Goal: Information Seeking & Learning: Find specific fact

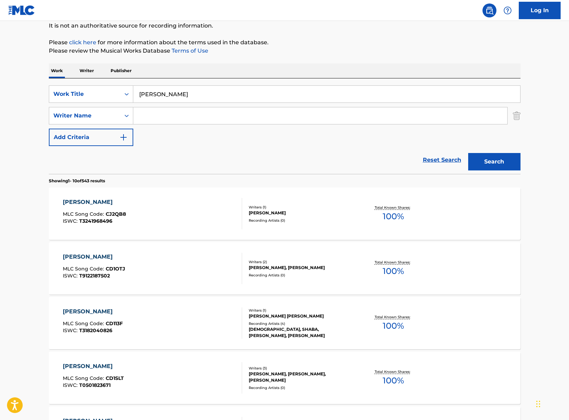
scroll to position [47, 0]
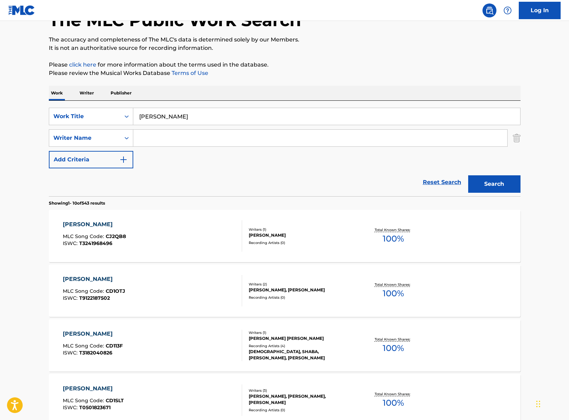
click at [222, 232] on div "[PERSON_NAME] MLC Song Code : CJ2QB8 ISWC : T3241968496" at bounding box center [152, 235] width 179 height 31
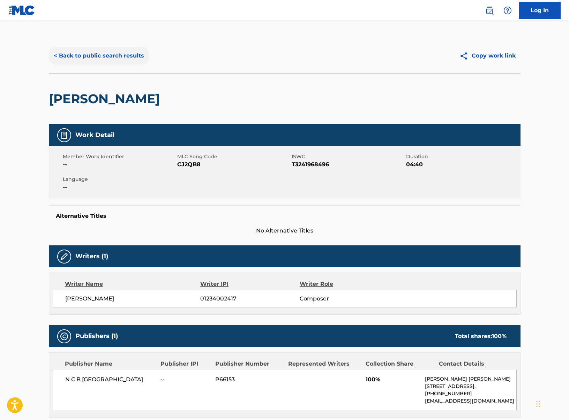
click at [73, 54] on button "< Back to public search results" at bounding box center [99, 55] width 100 height 17
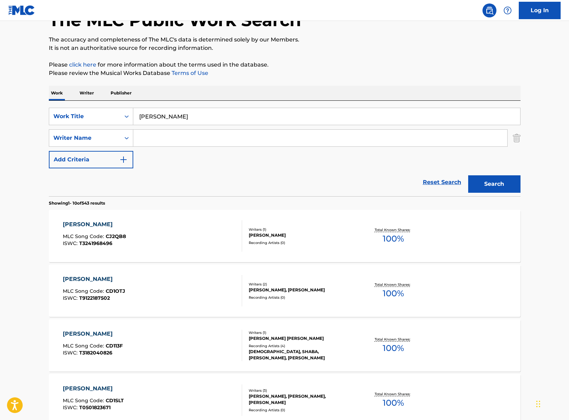
click at [282, 299] on div "Recording Artists ( 0 )" at bounding box center [301, 297] width 105 height 5
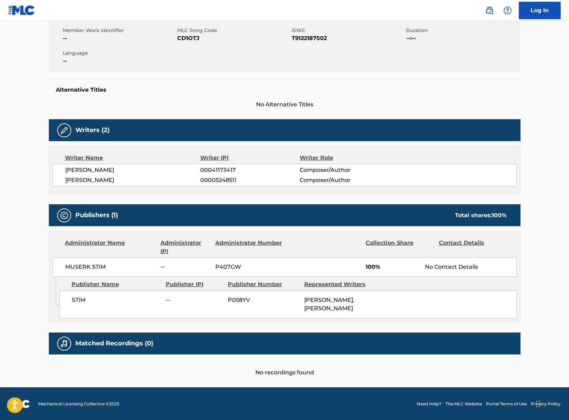
scroll to position [126, 0]
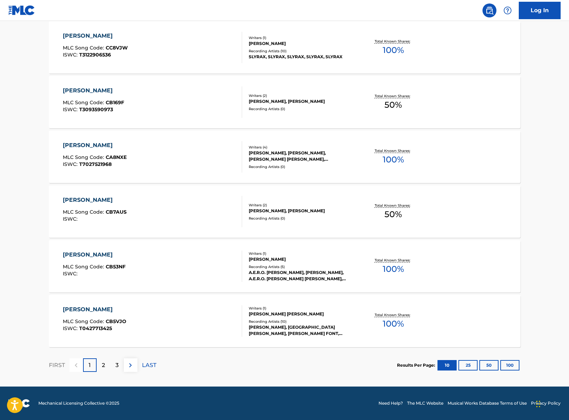
scroll to position [455, 0]
click at [104, 362] on p "2" at bounding box center [103, 365] width 3 height 8
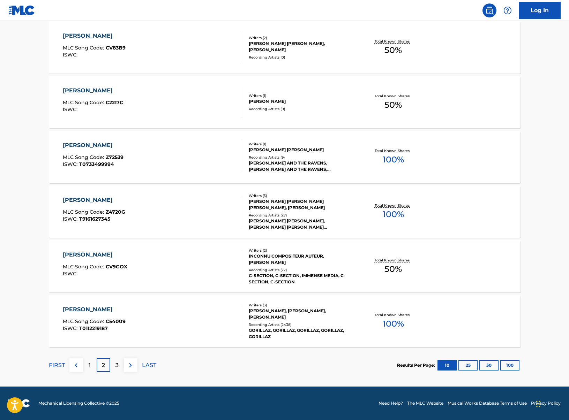
click at [199, 318] on div "[PERSON_NAME] MLC Song Code : C54009 ISWC : T0112219187" at bounding box center [152, 320] width 179 height 31
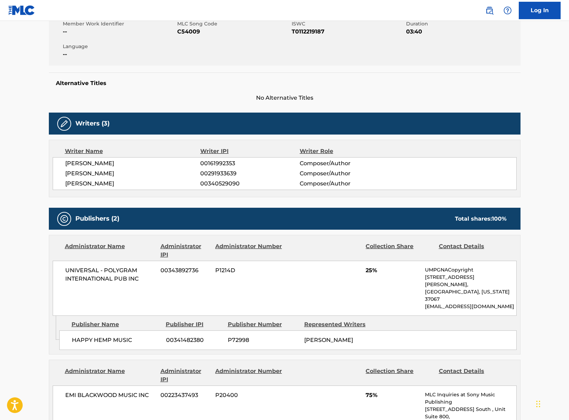
scroll to position [142, 0]
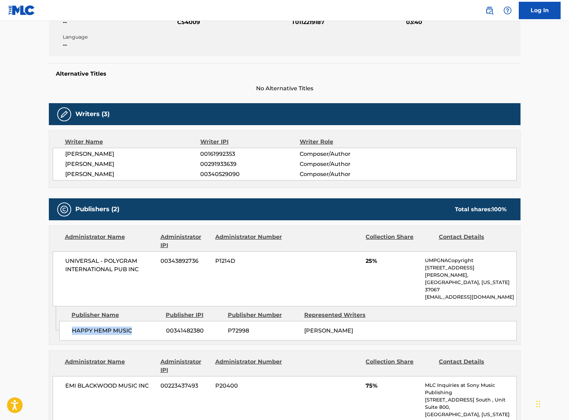
drag, startPoint x: 131, startPoint y: 314, endPoint x: 69, endPoint y: 317, distance: 61.8
click at [69, 321] on div "HAPPY HEMP MUSIC 00341482380 P72998 [PERSON_NAME]" at bounding box center [287, 331] width 457 height 20
copy span "HAPPY HEMP MUSIC"
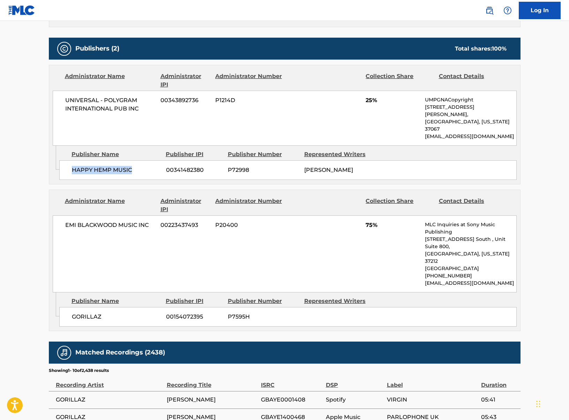
scroll to position [302, 0]
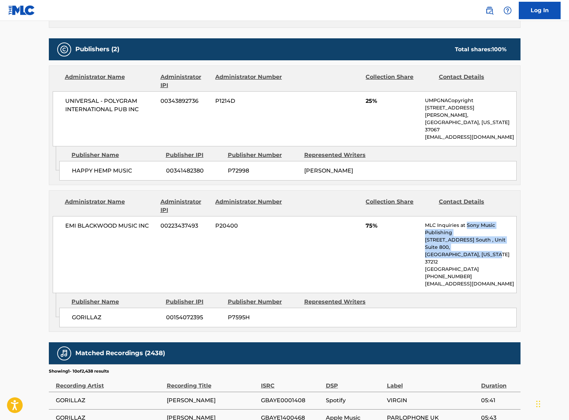
drag, startPoint x: 466, startPoint y: 210, endPoint x: 490, endPoint y: 233, distance: 33.0
click at [489, 234] on div "MLC Inquiries at Sony Music Publishing [STREET_ADDRESS] [GEOGRAPHIC_DATA][US_ST…" at bounding box center [470, 255] width 91 height 66
copy div "Sony Music Publishing [STREET_ADDRESS] [STREET_ADDRESS][US_STATE]"
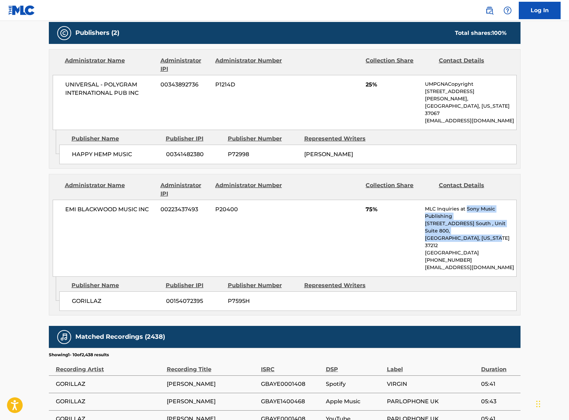
scroll to position [320, 0]
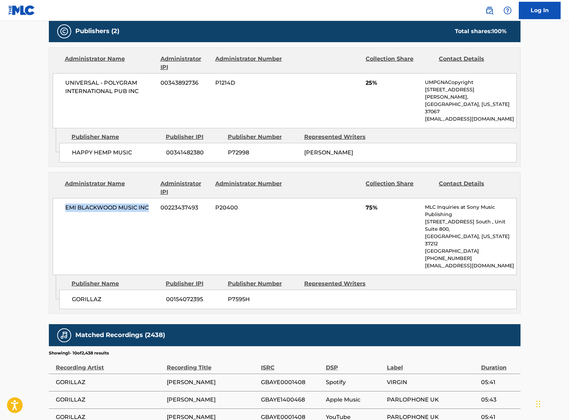
drag, startPoint x: 148, startPoint y: 193, endPoint x: 65, endPoint y: 192, distance: 83.0
click at [65, 204] on span "EMI BLACKWOOD MUSIC INC" at bounding box center [110, 208] width 90 height 8
copy span "EMI BLACKWOOD MUSIC INC"
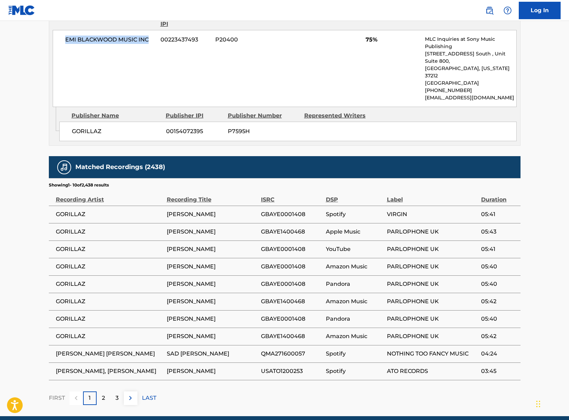
scroll to position [488, 0]
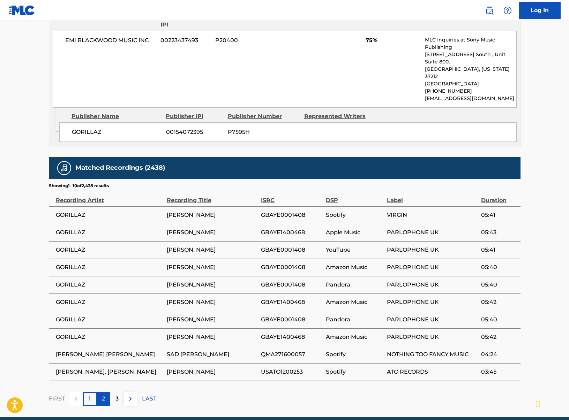
click at [102, 395] on p "2" at bounding box center [103, 399] width 3 height 8
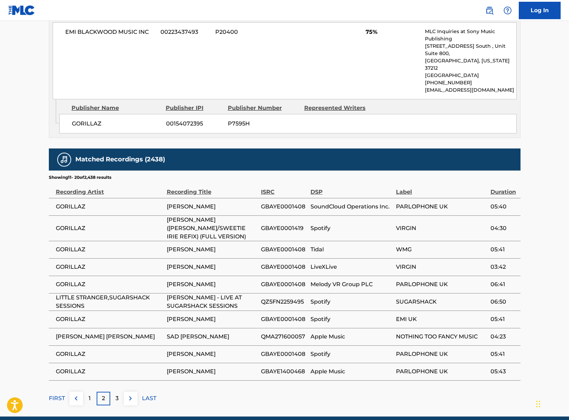
scroll to position [496, 0]
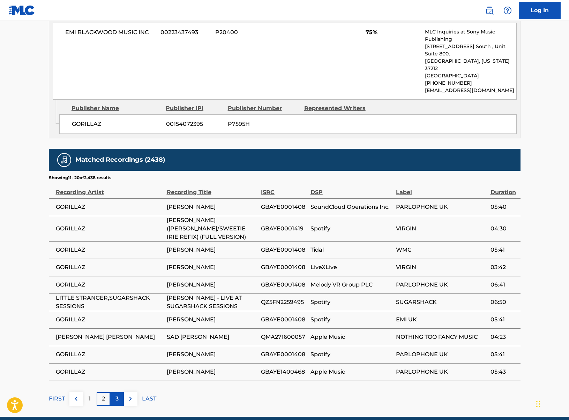
click at [117, 395] on p "3" at bounding box center [116, 399] width 3 height 8
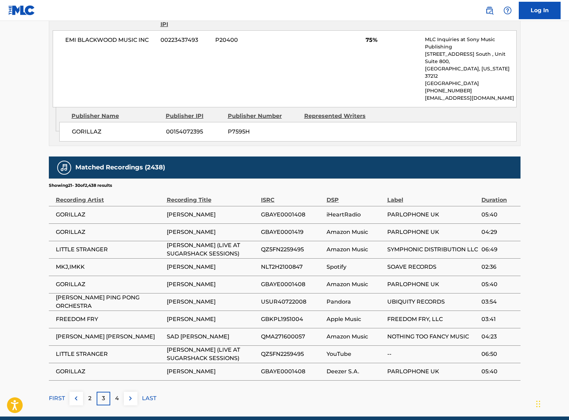
scroll to position [488, 0]
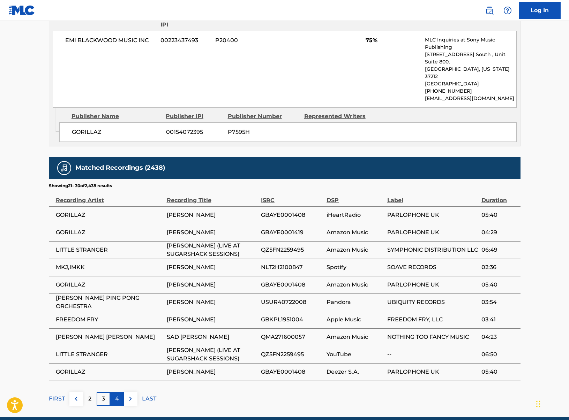
click at [116, 395] on p "4" at bounding box center [117, 399] width 4 height 8
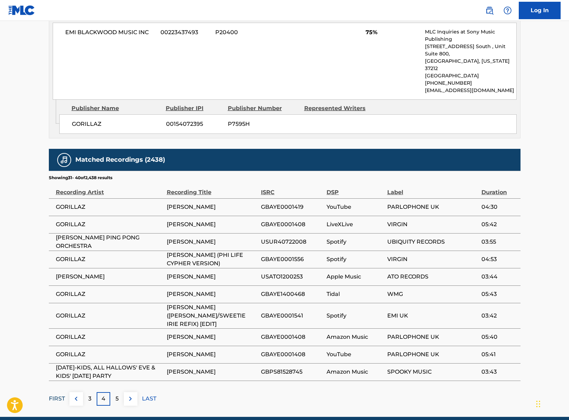
click at [59, 395] on p "FIRST" at bounding box center [57, 399] width 16 height 8
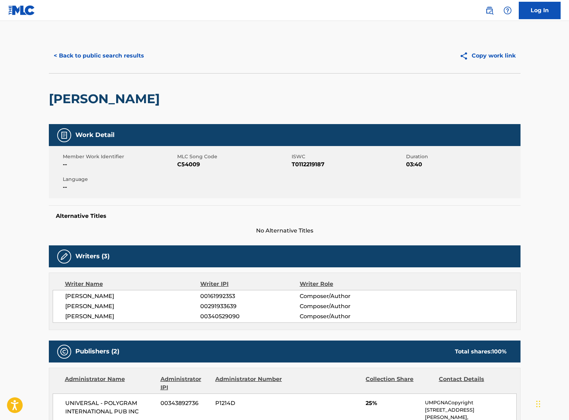
scroll to position [0, 0]
